Goal: Information Seeking & Learning: Learn about a topic

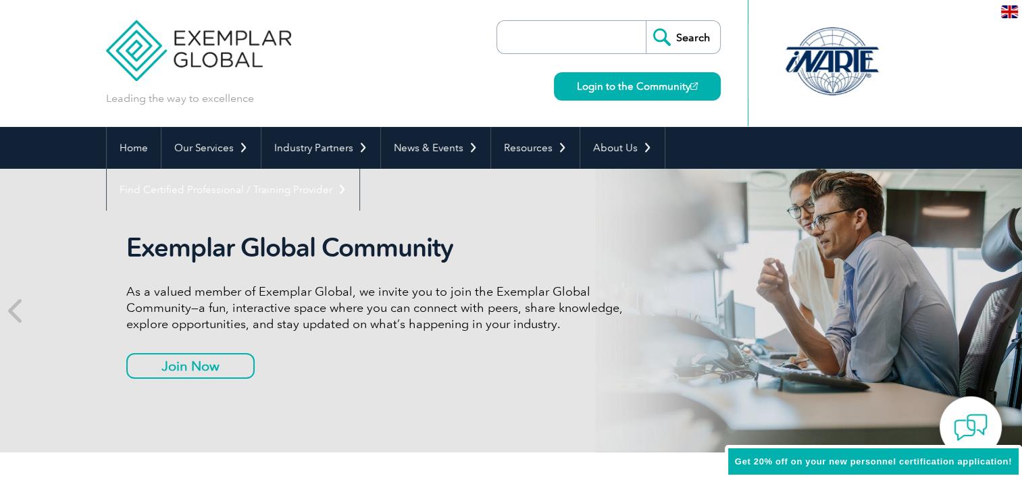
click at [43, 72] on header "Leading the way to excellence Search" at bounding box center [511, 63] width 1022 height 127
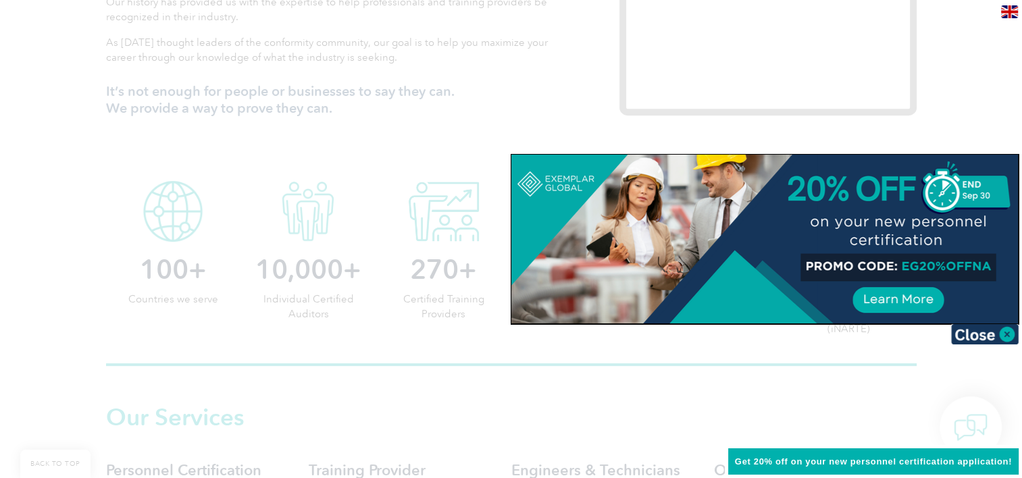
scroll to position [594, 0]
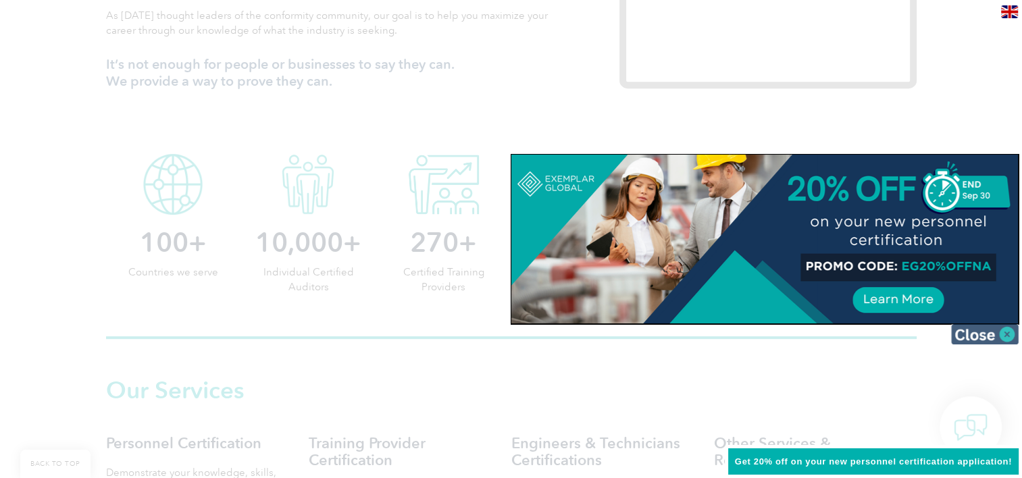
click at [1009, 334] on img at bounding box center [985, 334] width 68 height 20
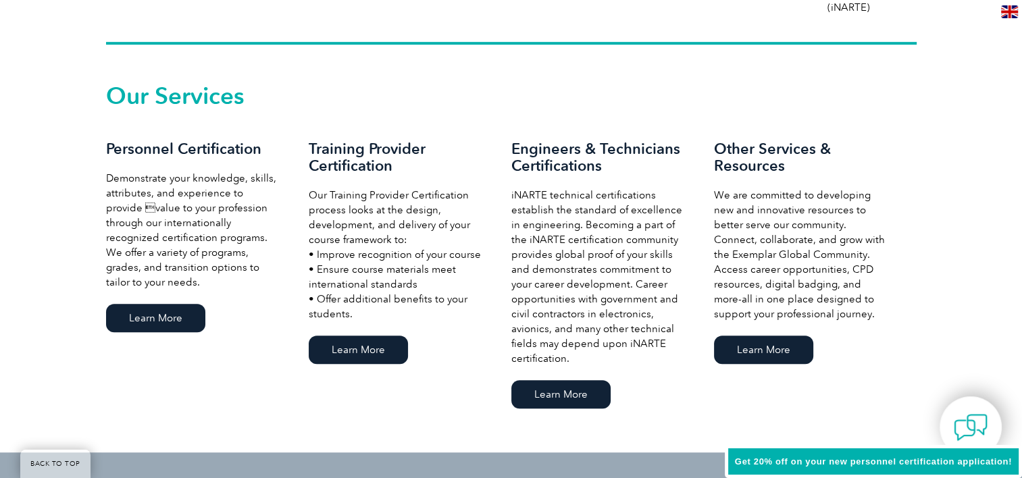
scroll to position [892, 0]
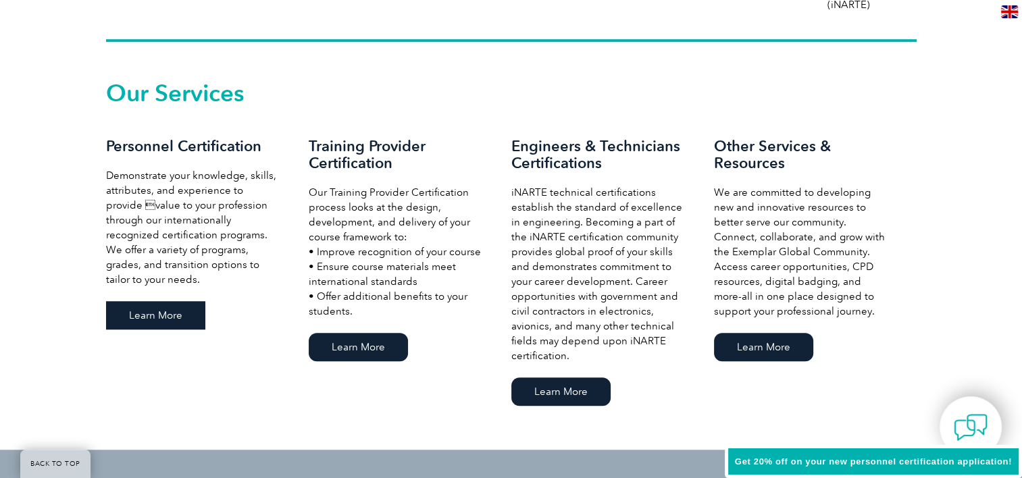
click at [151, 316] on link "Learn More" at bounding box center [155, 315] width 99 height 28
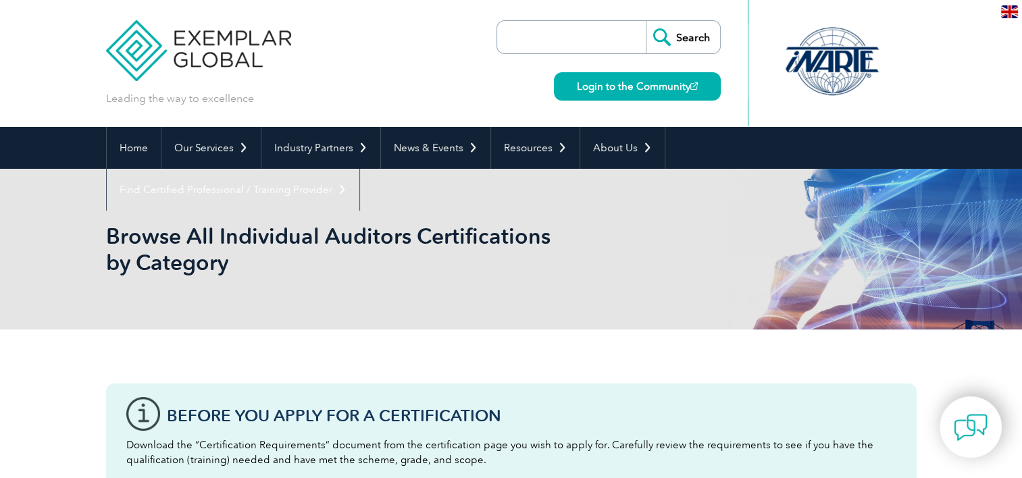
click at [18, 271] on div "Browse All Individual Auditors Certifications by Category" at bounding box center [511, 249] width 1022 height 161
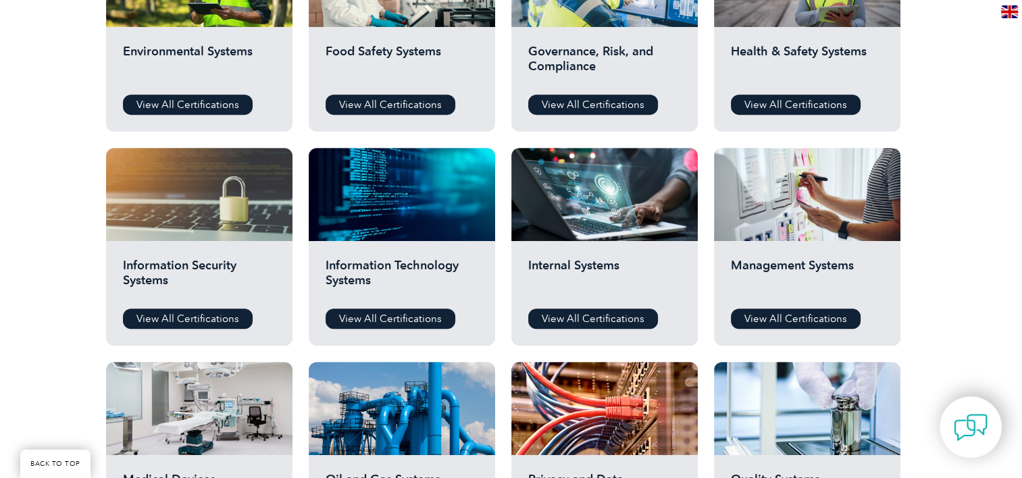
scroll to position [648, 0]
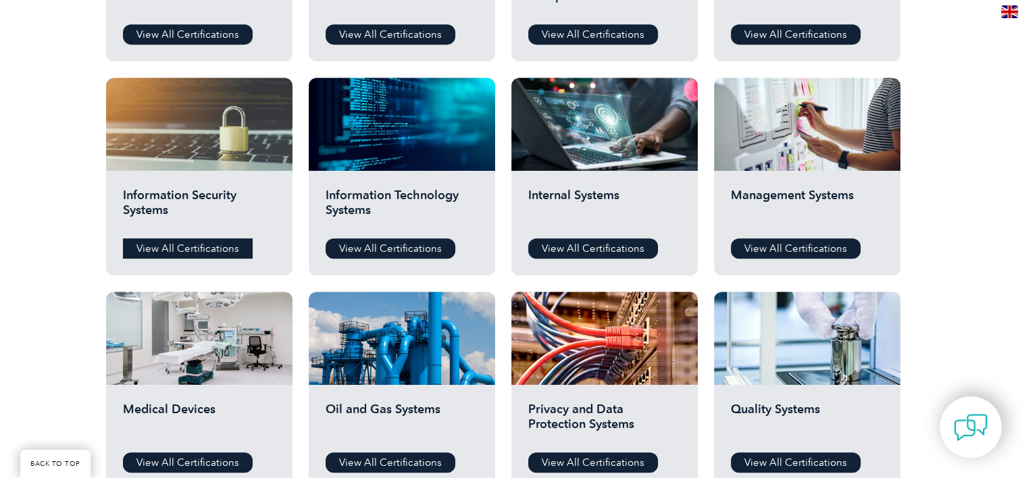
click at [205, 251] on link "View All Certifications" at bounding box center [188, 248] width 130 height 20
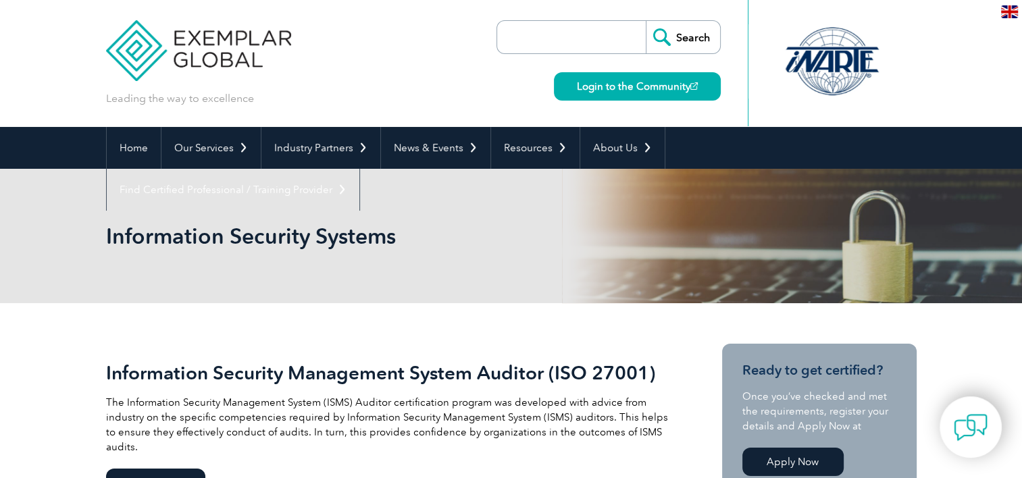
click at [11, 284] on div "Information Security Systems" at bounding box center [511, 236] width 1022 height 134
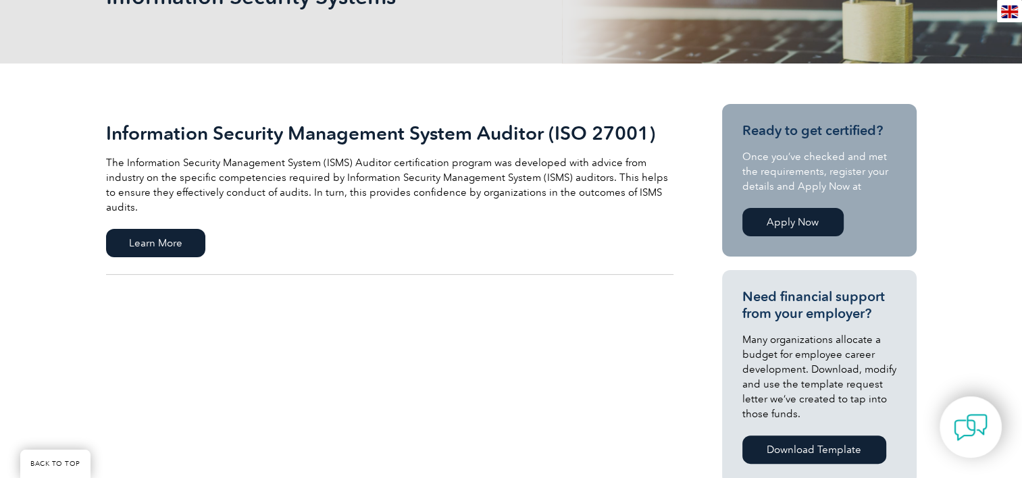
scroll to position [243, 0]
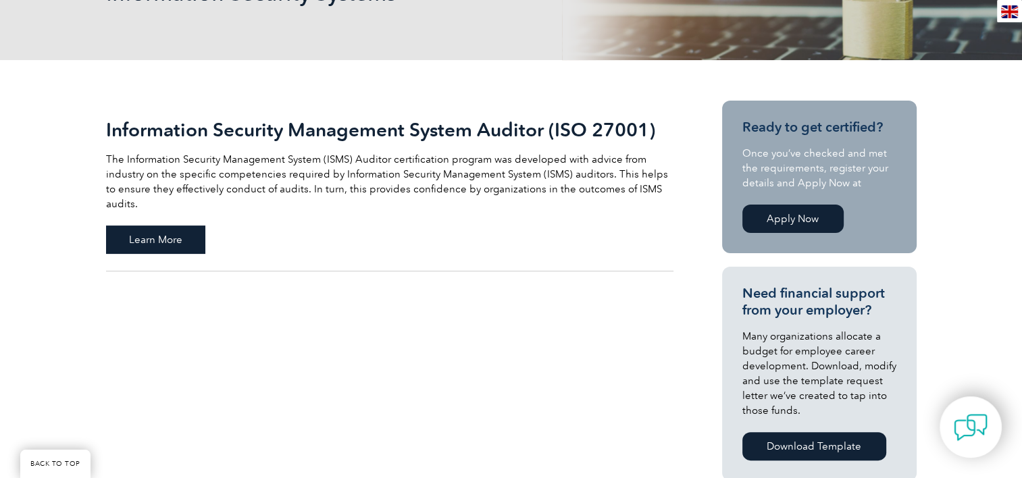
click at [182, 226] on span "Learn More" at bounding box center [155, 240] width 99 height 28
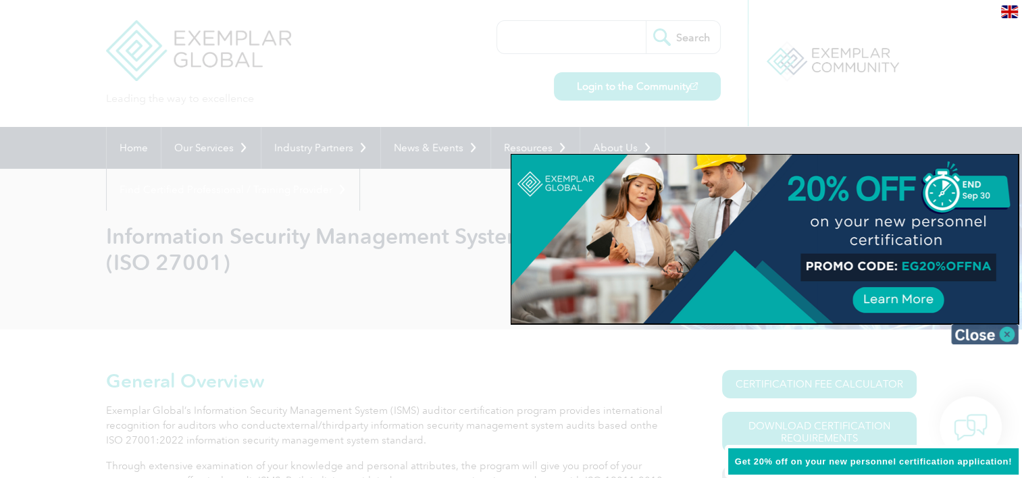
click at [994, 332] on img at bounding box center [985, 334] width 68 height 20
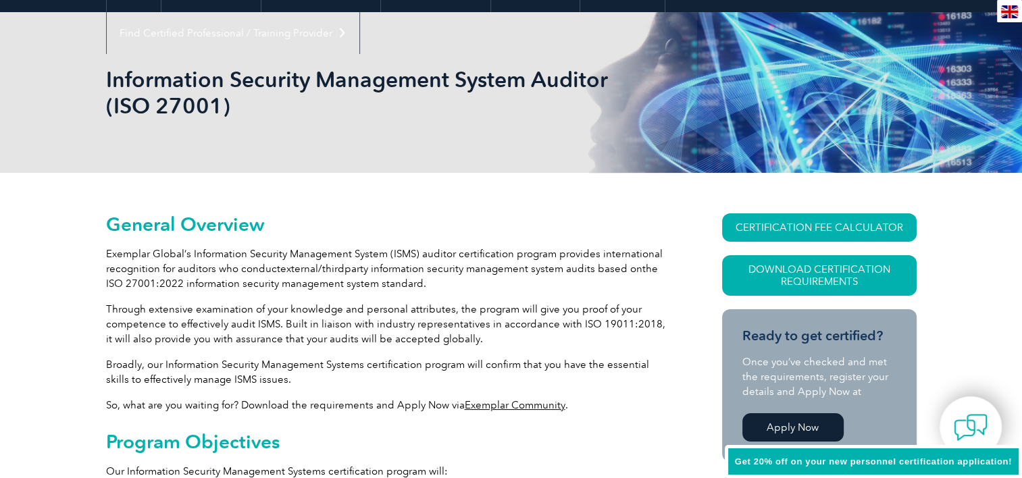
scroll to position [162, 0]
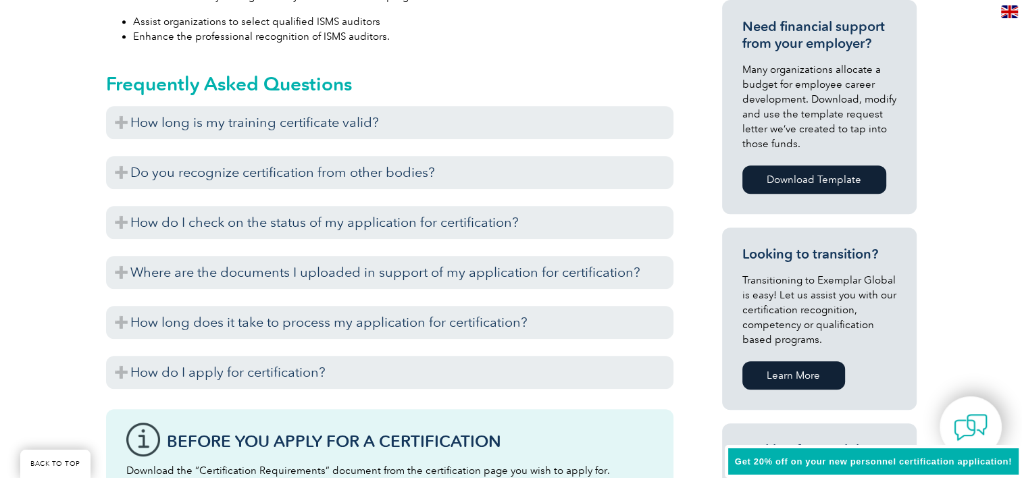
scroll to position [648, 0]
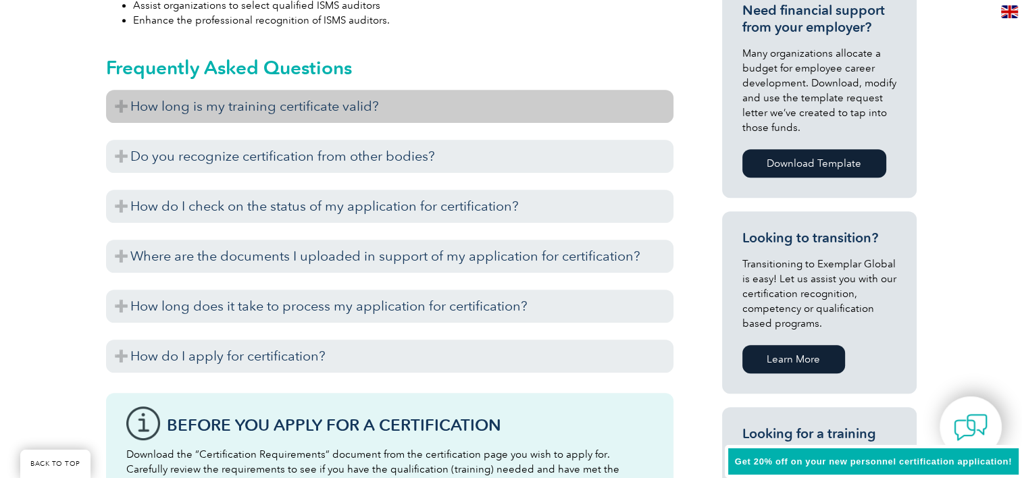
click at [121, 108] on h3 "How long is my training certificate valid?" at bounding box center [389, 106] width 567 height 33
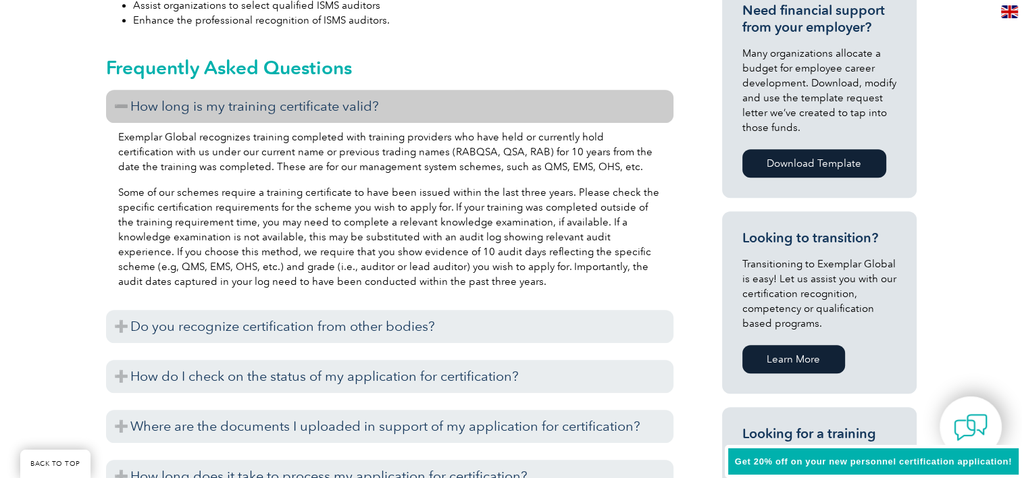
click at [121, 108] on h3 "How long is my training certificate valid?" at bounding box center [389, 106] width 567 height 33
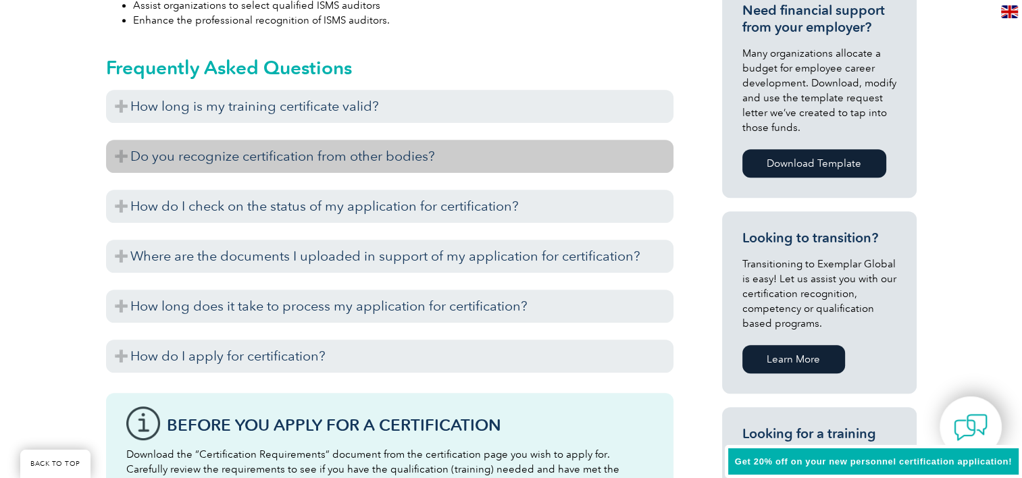
click at [124, 156] on h3 "Do you recognize certification from other bodies?" at bounding box center [389, 156] width 567 height 33
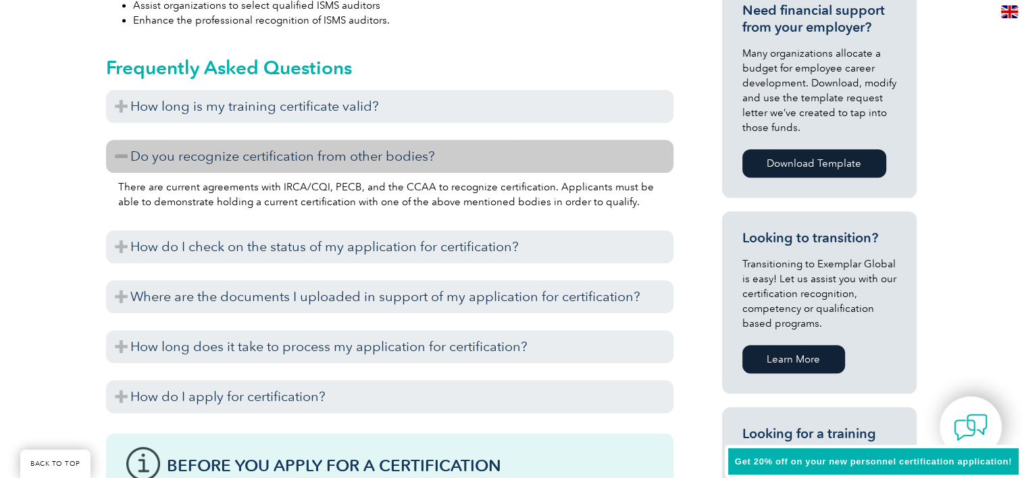
click at [43, 270] on div "General Overview Exemplar Global’s Information Security Management System (ISMS…" at bounding box center [511, 325] width 1022 height 1289
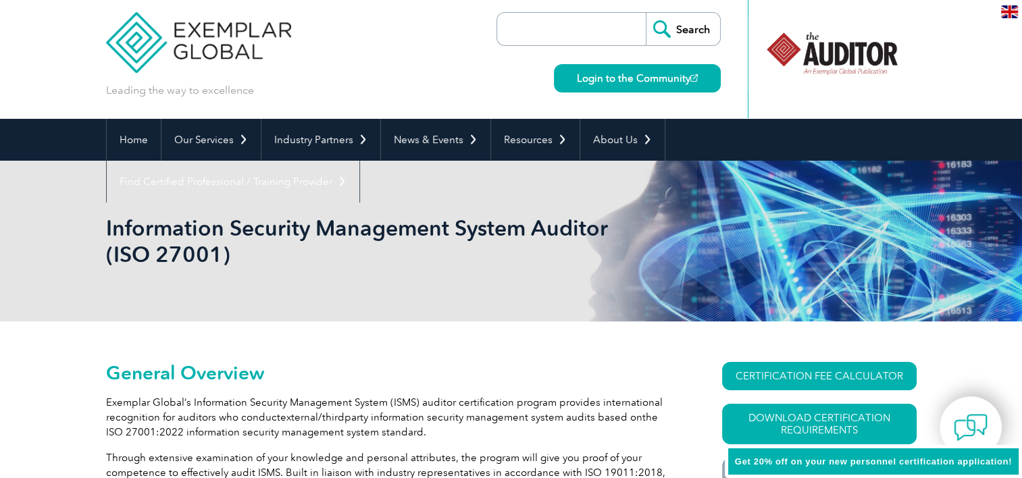
scroll to position [0, 0]
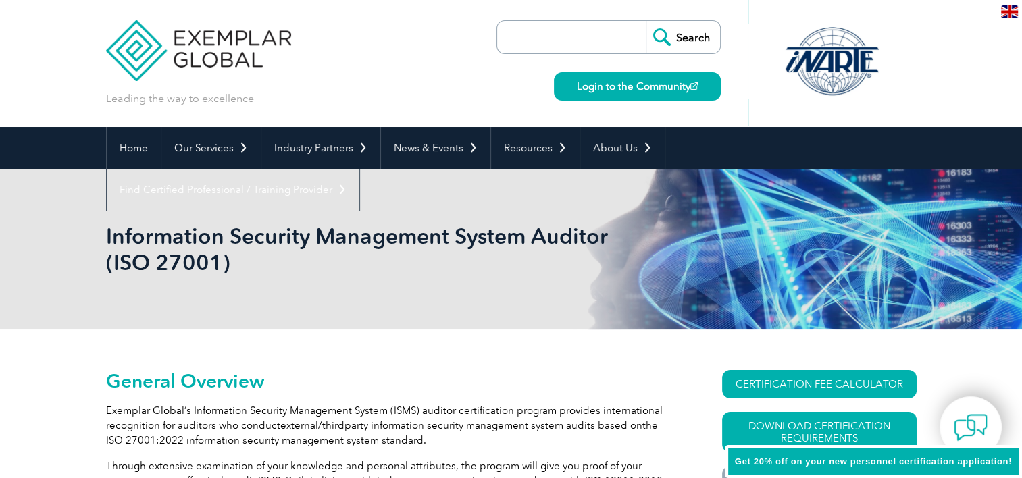
click at [173, 59] on img at bounding box center [199, 40] width 186 height 81
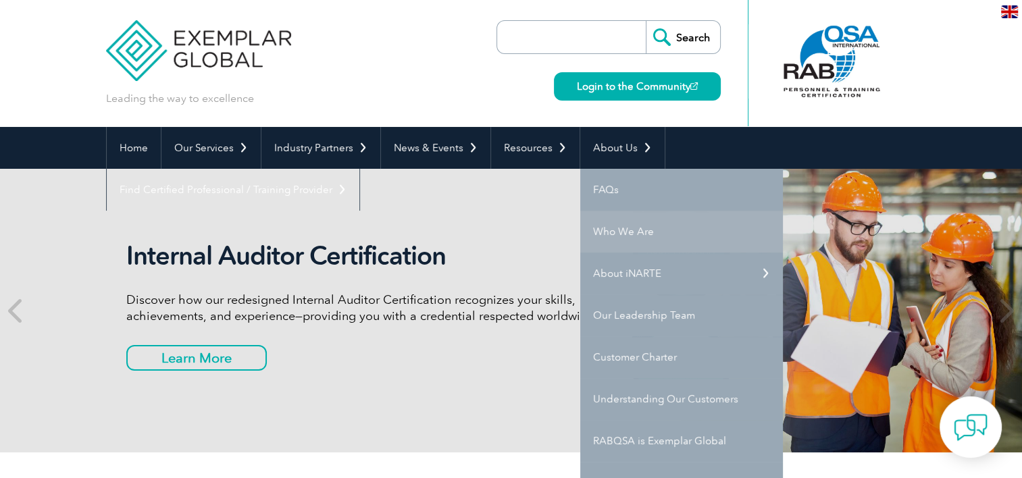
click at [615, 236] on link "Who We Are" at bounding box center [681, 232] width 203 height 42
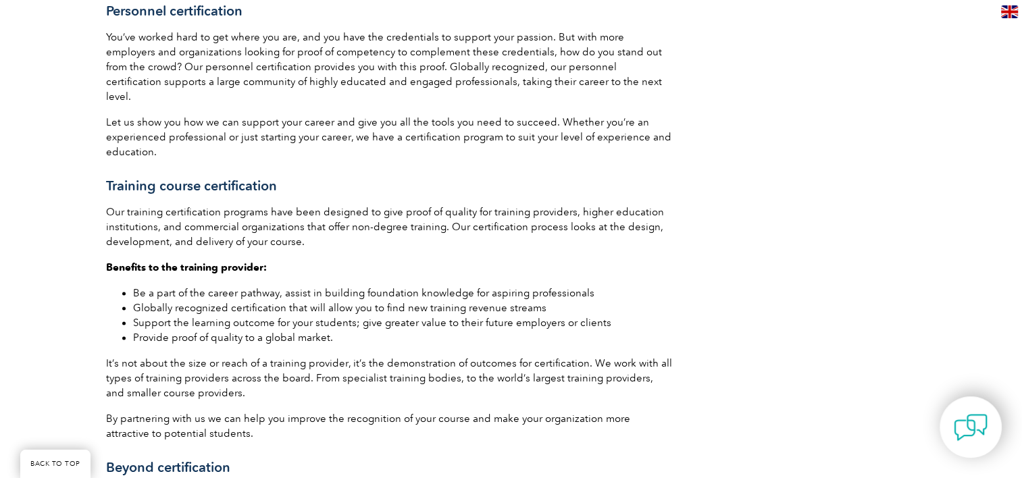
scroll to position [1686, 0]
